Goal: Task Accomplishment & Management: Use online tool/utility

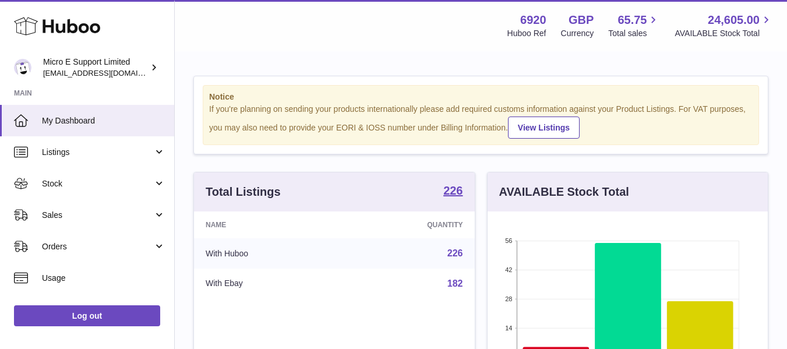
scroll to position [182, 280]
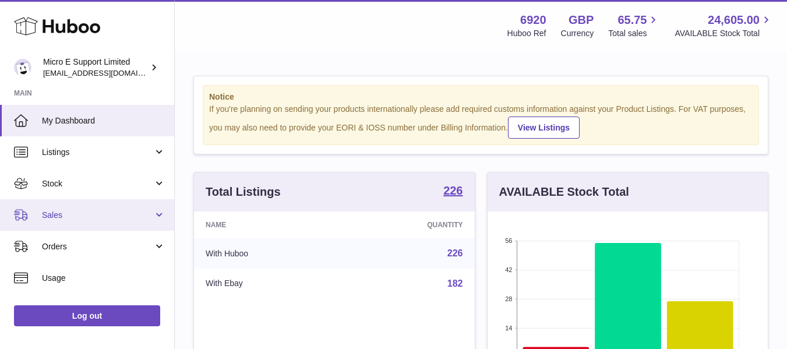
click at [118, 216] on span "Sales" at bounding box center [97, 215] width 111 height 11
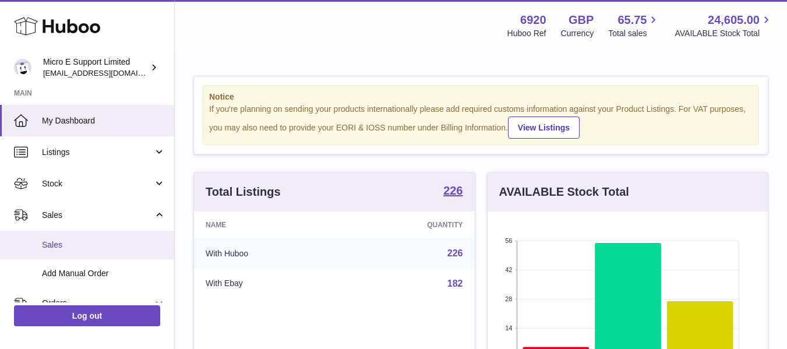
click at [67, 242] on span "Sales" at bounding box center [104, 245] width 124 height 11
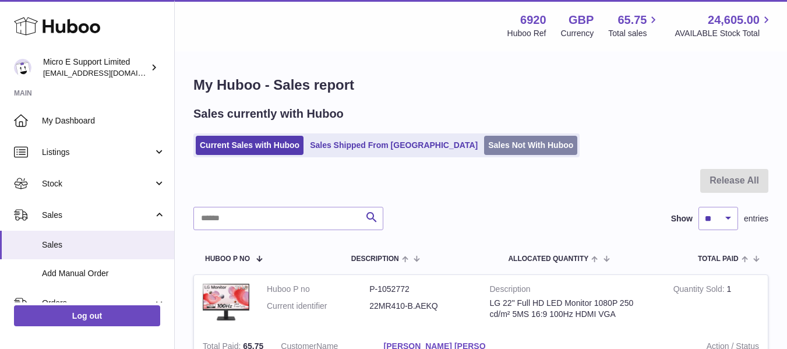
click at [484, 146] on link "Sales Not With Huboo" at bounding box center [530, 145] width 93 height 19
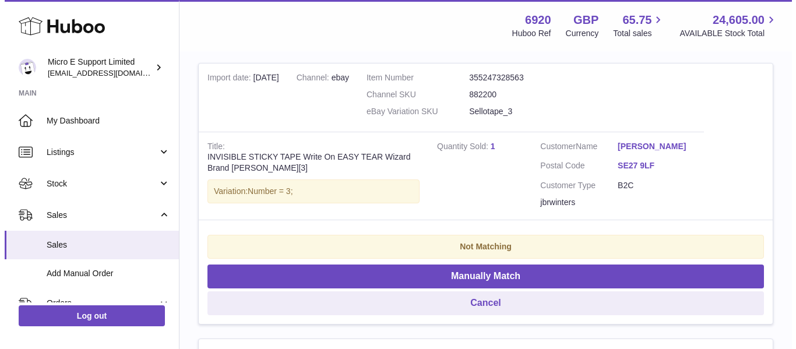
scroll to position [237, 0]
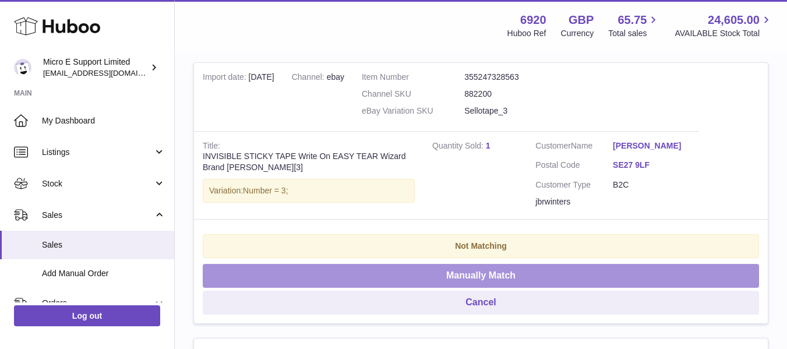
click at [491, 270] on button "Manually Match" at bounding box center [481, 276] width 557 height 24
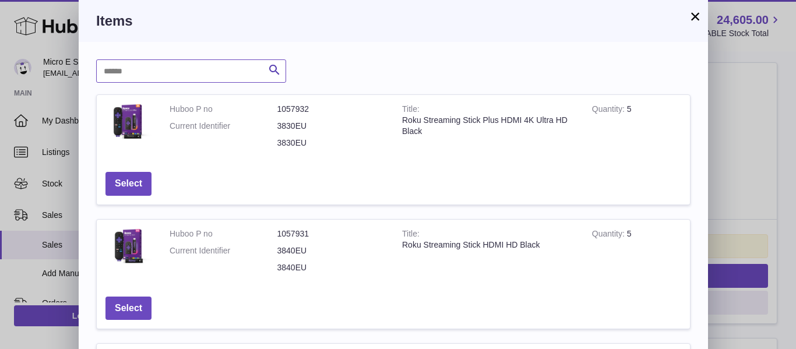
click at [179, 76] on input "text" at bounding box center [191, 70] width 190 height 23
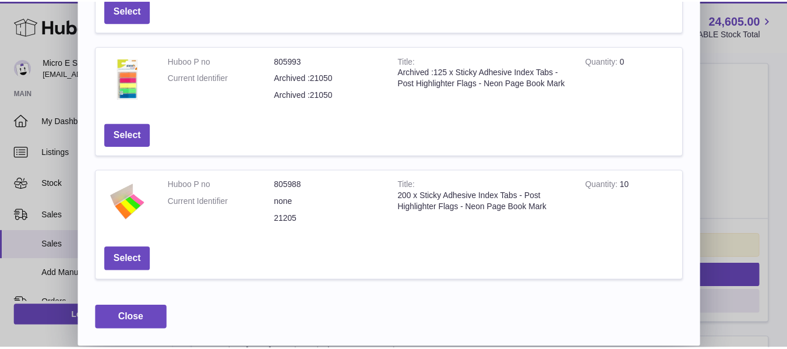
scroll to position [0, 0]
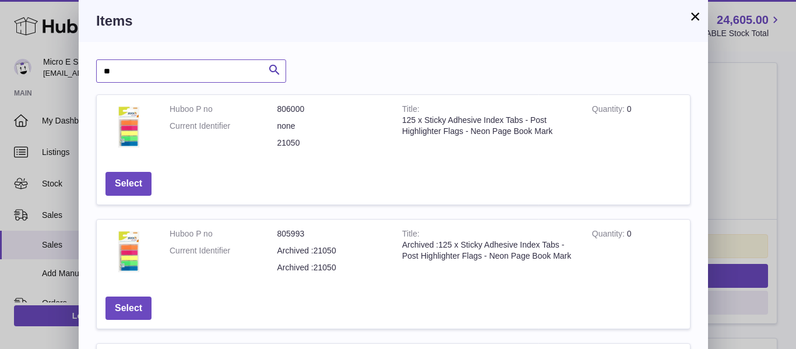
type input "*"
click at [696, 20] on button "×" at bounding box center [695, 16] width 14 height 14
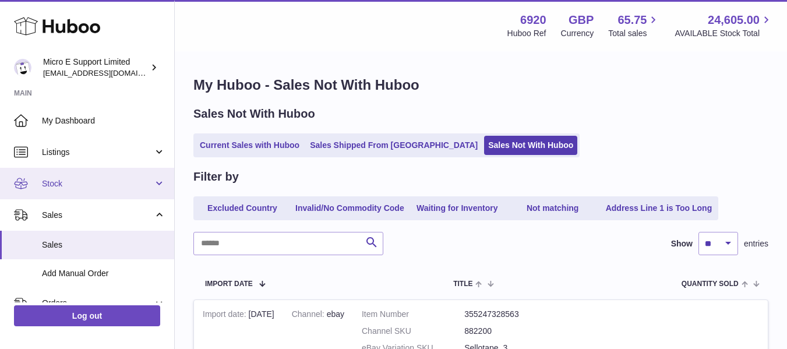
click at [64, 182] on span "Stock" at bounding box center [97, 183] width 111 height 11
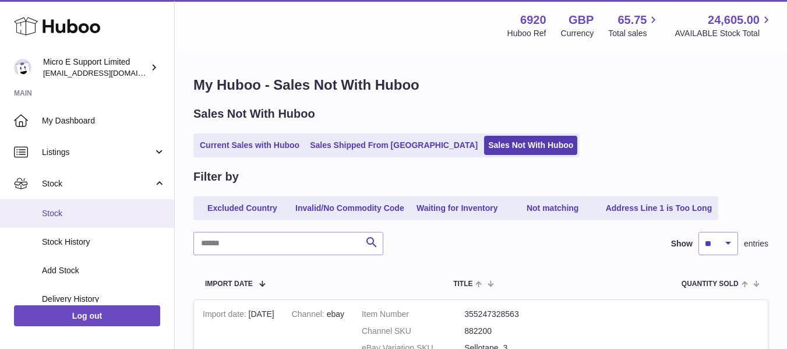
click at [65, 219] on link "Stock" at bounding box center [87, 213] width 174 height 29
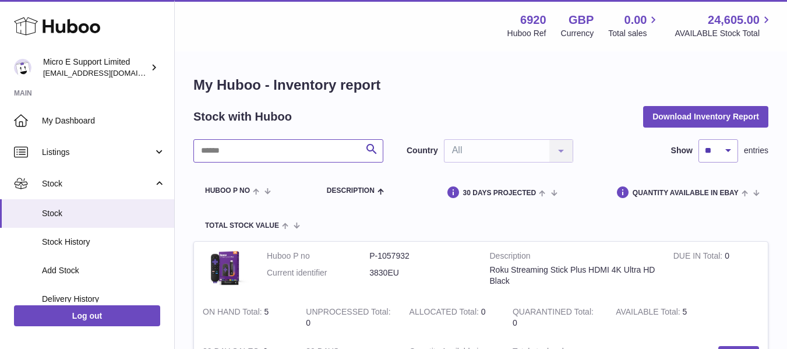
click at [238, 156] on input "text" at bounding box center [288, 150] width 190 height 23
paste input "**********"
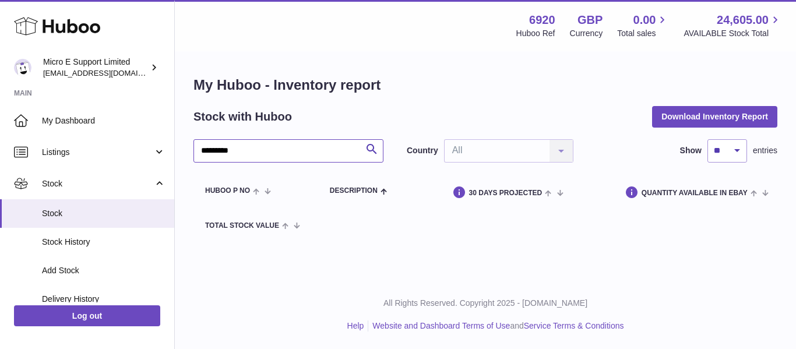
type input "*********"
